Goal: Information Seeking & Learning: Learn about a topic

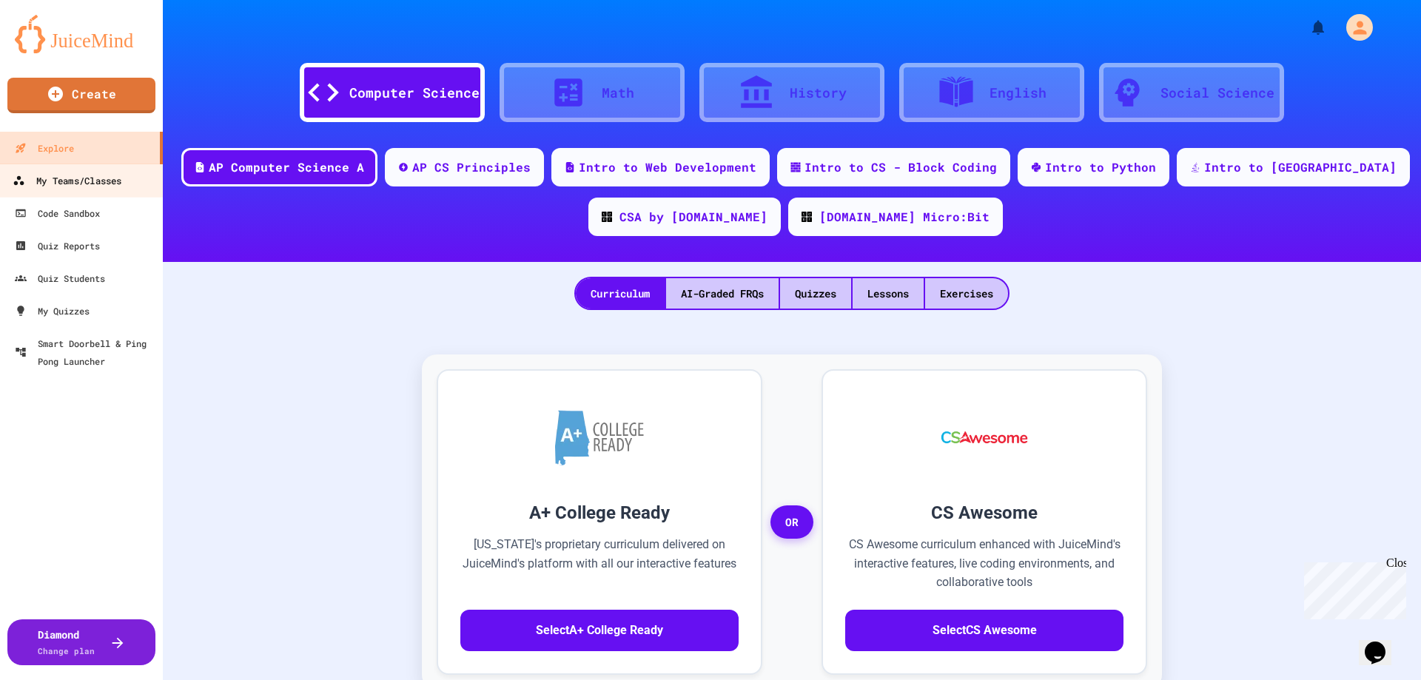
click at [90, 175] on div "My Teams/Classes" at bounding box center [67, 181] width 109 height 19
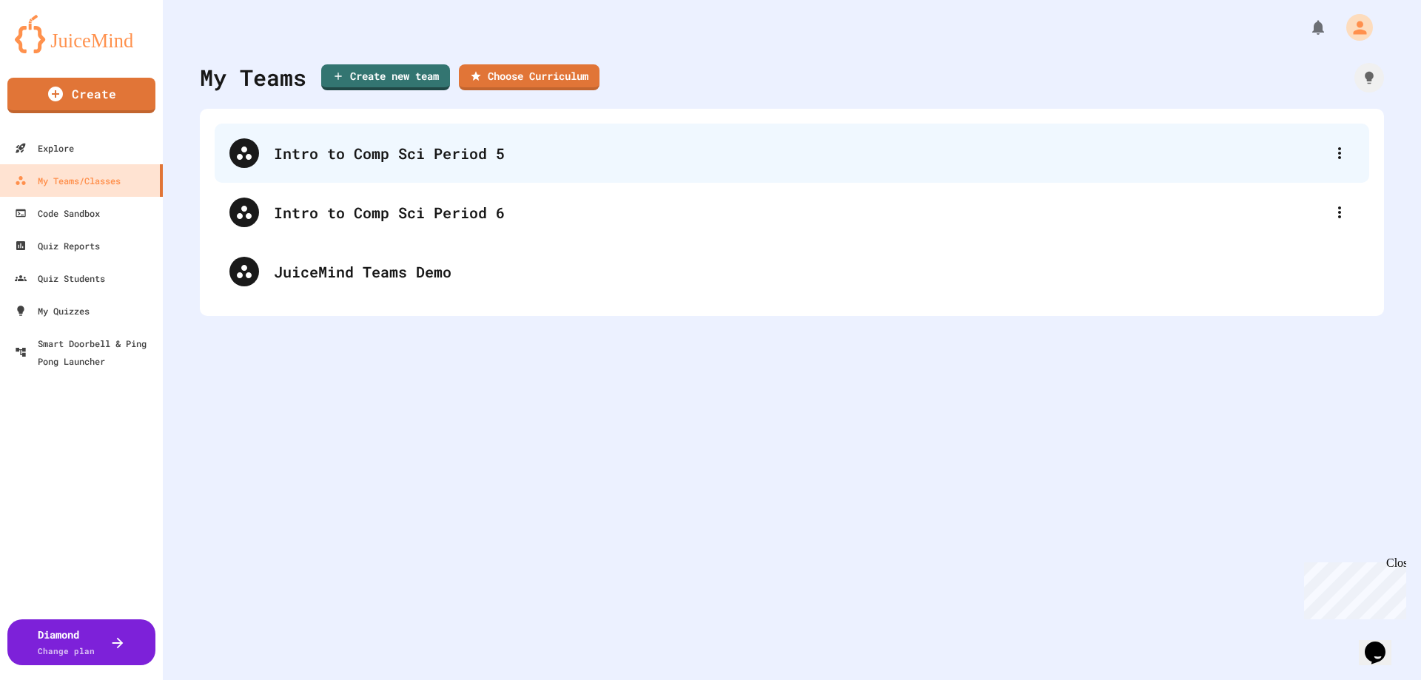
click at [437, 159] on div "Intro to Comp Sci Period 5" at bounding box center [799, 153] width 1051 height 22
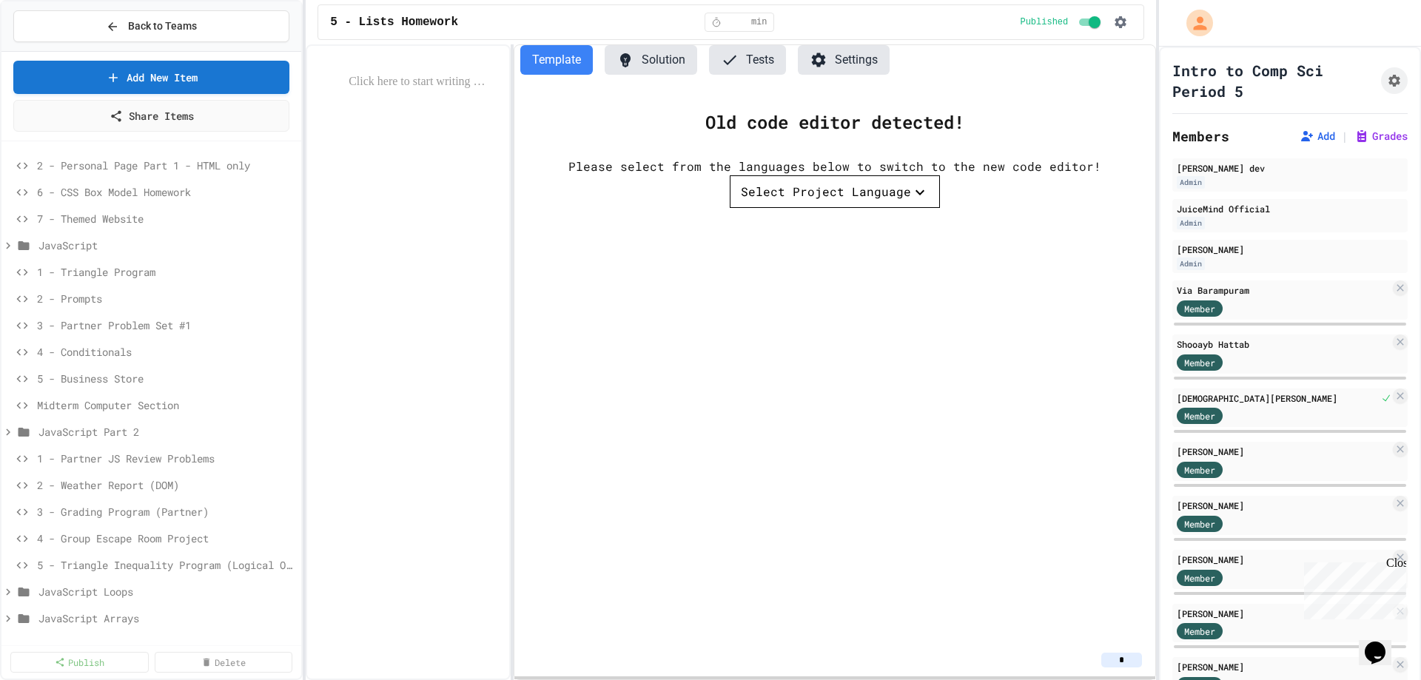
scroll to position [319, 0]
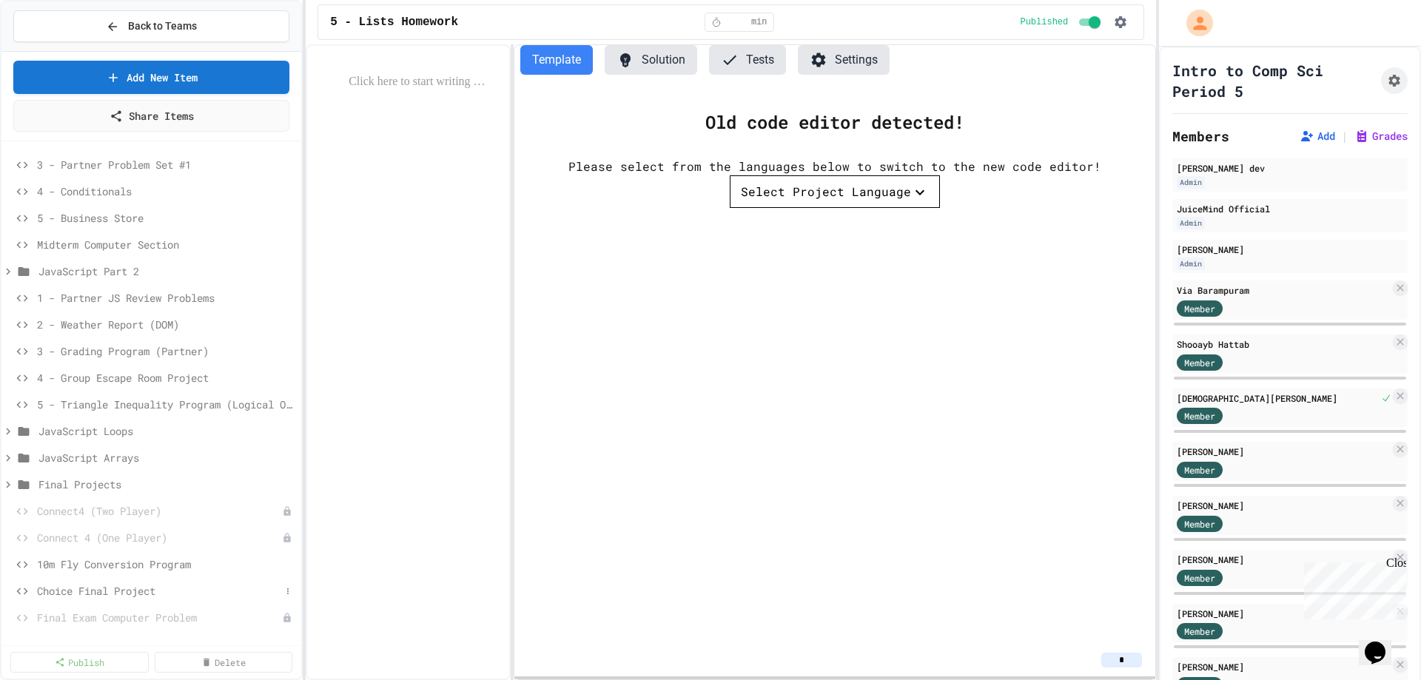
click at [128, 591] on span "Choice Final Project" at bounding box center [159, 591] width 244 height 16
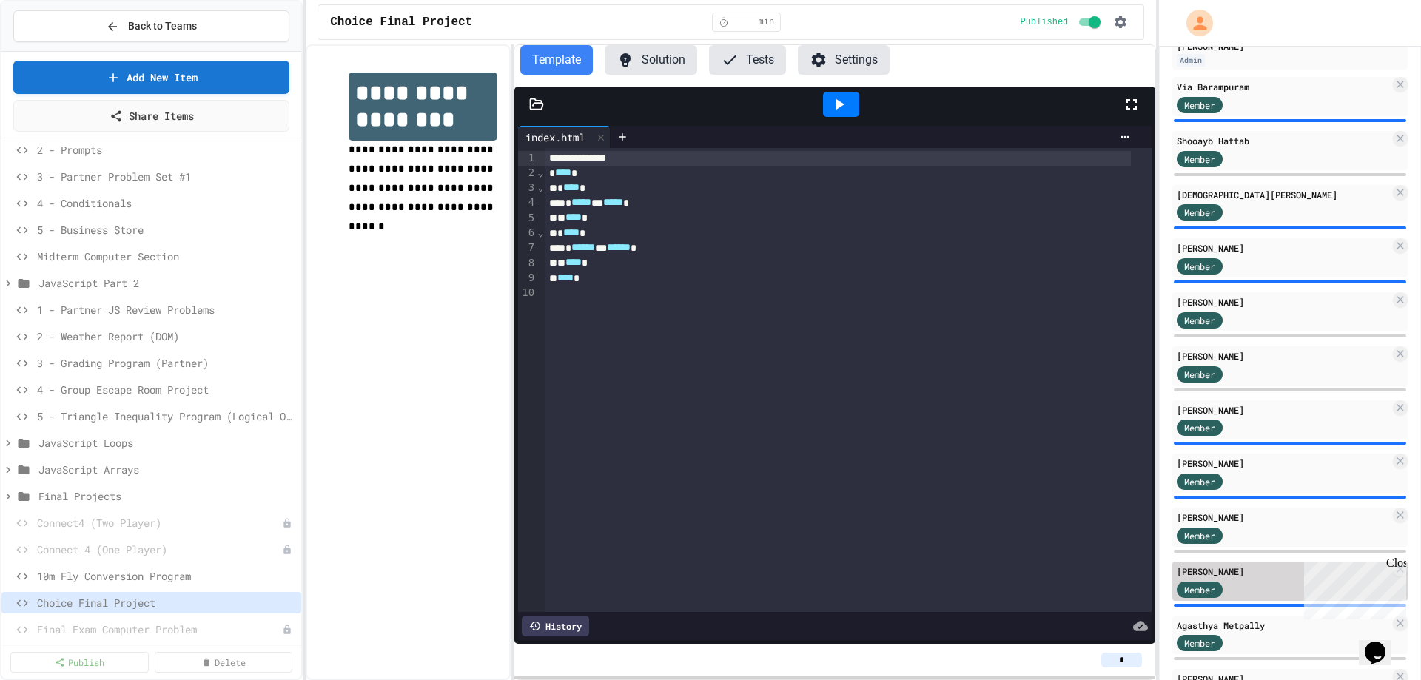
scroll to position [130, 0]
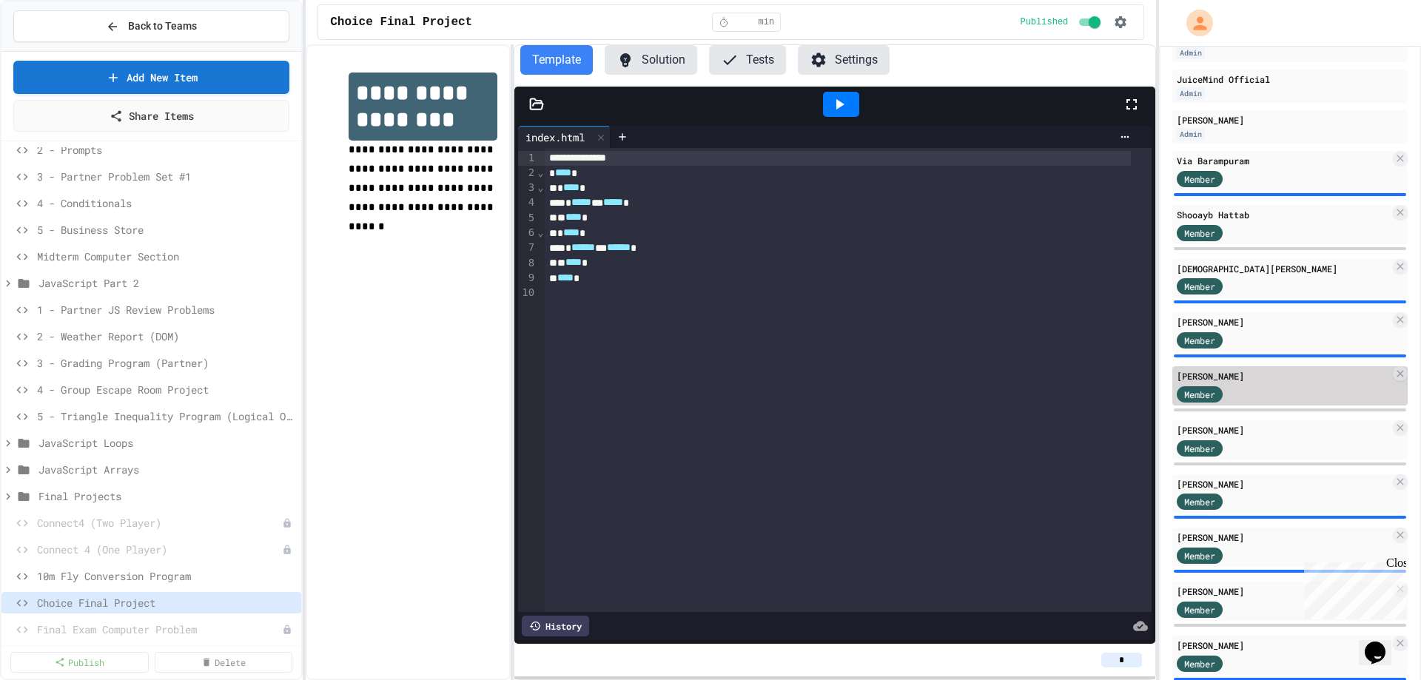
click at [1267, 392] on div "Member" at bounding box center [1283, 393] width 213 height 19
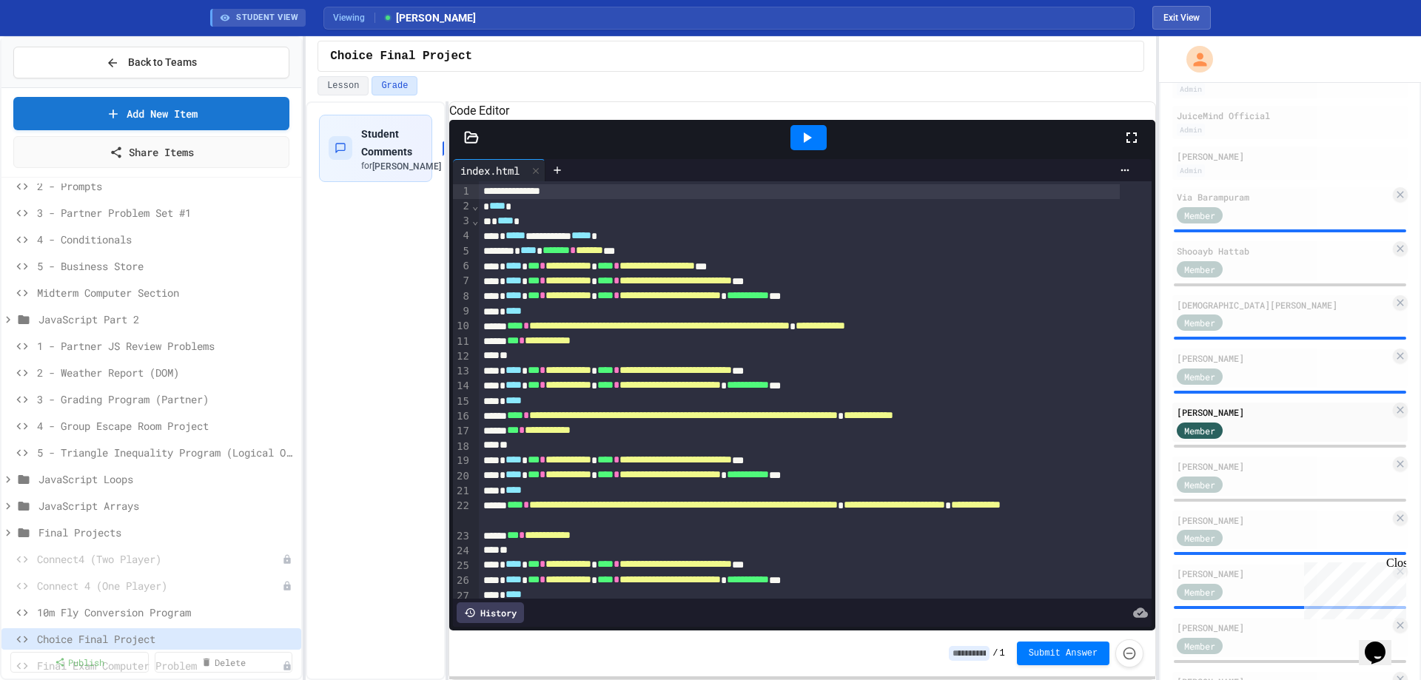
click at [452, 129] on div "**********" at bounding box center [731, 390] width 850 height 579
click at [809, 147] on icon at bounding box center [807, 138] width 18 height 18
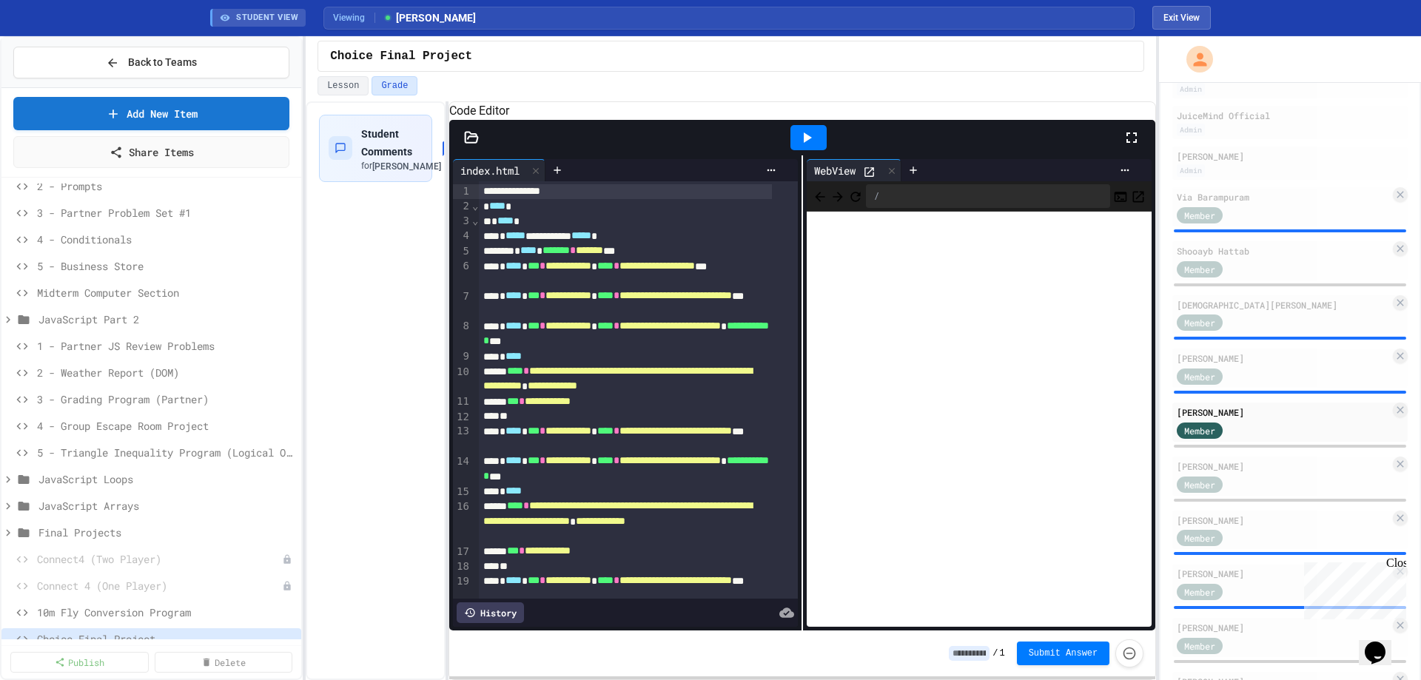
click at [870, 177] on icon at bounding box center [870, 172] width 10 height 10
